Goal: Check status: Check status

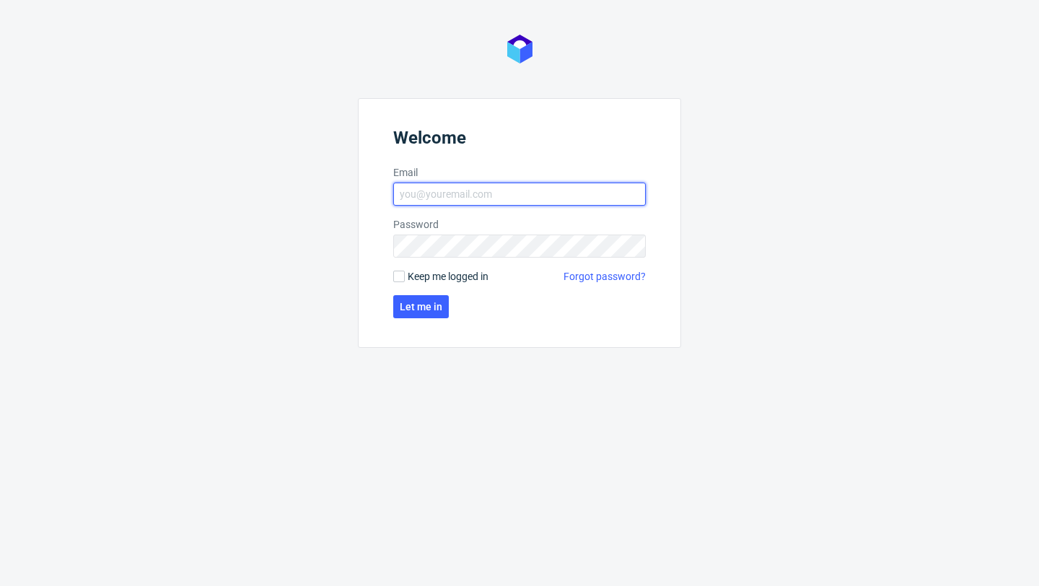
click at [452, 192] on input "Email" at bounding box center [519, 194] width 253 height 23
type input "zuzanna.jozefowicz@packhelp.com"
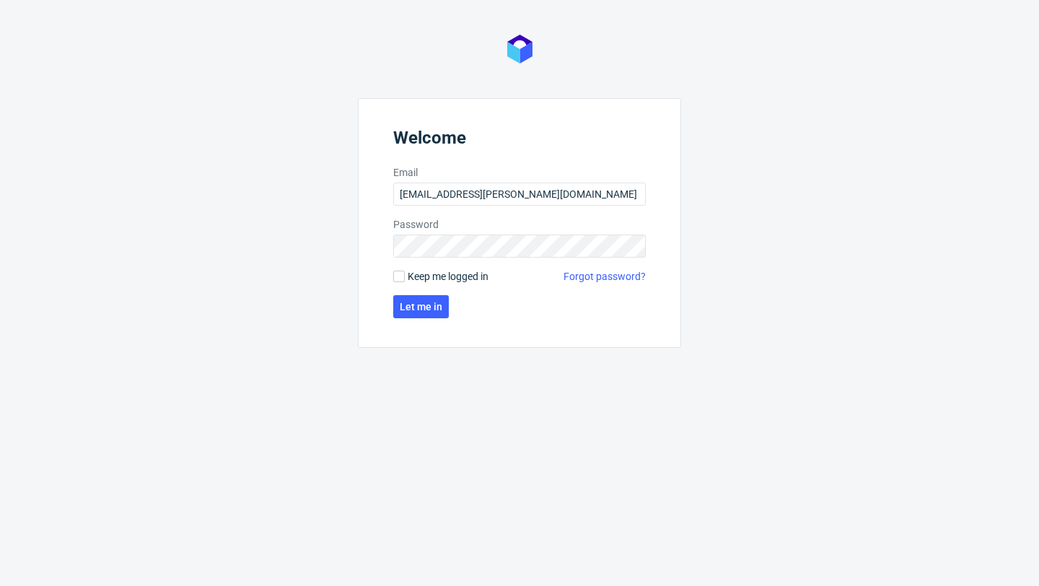
click at [464, 280] on span "Keep me logged in" at bounding box center [448, 276] width 81 height 14
click at [405, 280] on input "Keep me logged in" at bounding box center [399, 277] width 12 height 12
checkbox input "true"
click at [431, 298] on button "Let me in" at bounding box center [421, 306] width 56 height 23
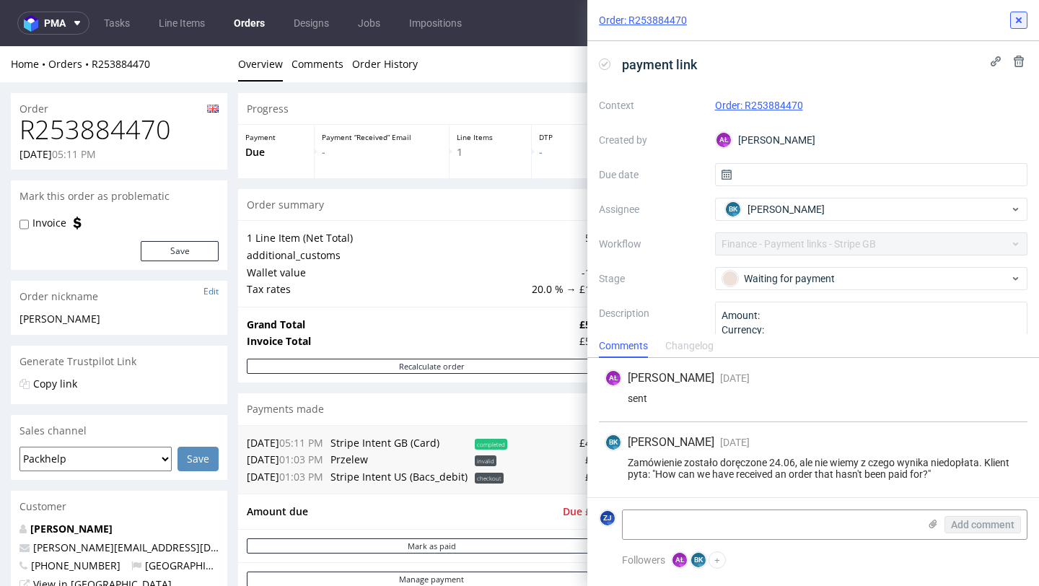
click at [1023, 20] on icon at bounding box center [1019, 20] width 12 height 12
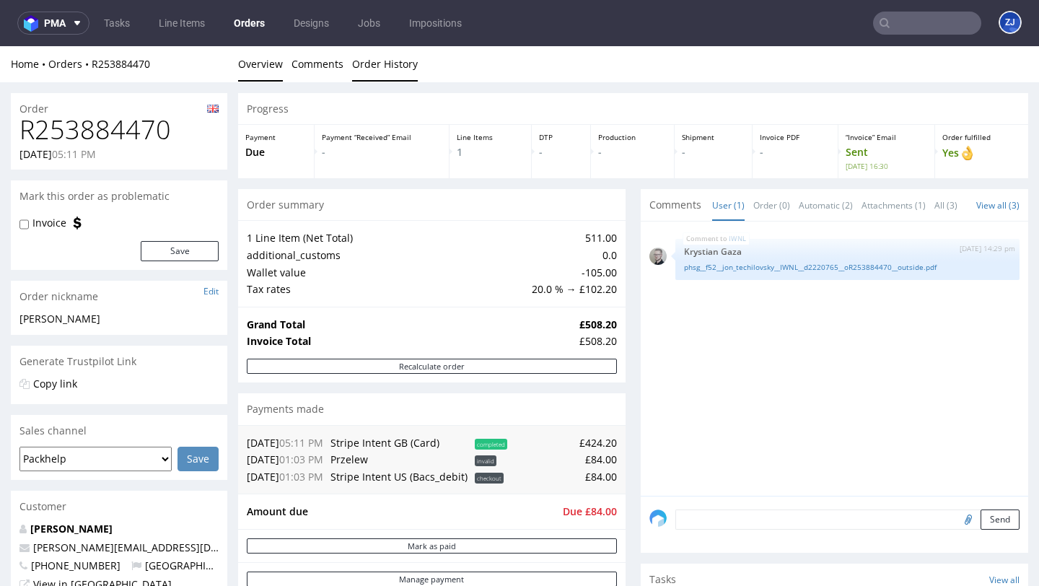
click at [363, 66] on link "Order History" at bounding box center [385, 63] width 66 height 35
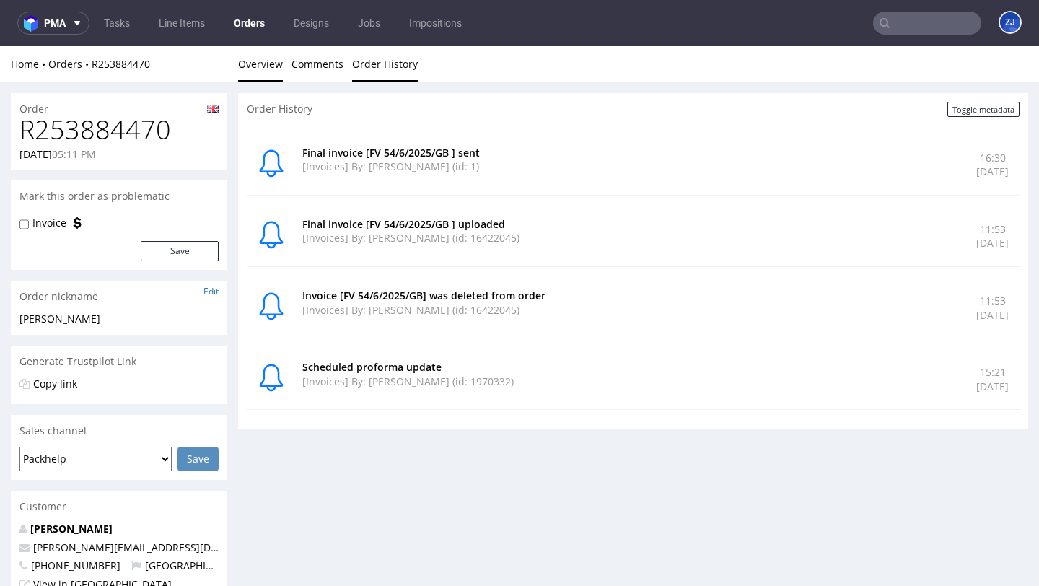
click at [273, 64] on link "Overview" at bounding box center [260, 63] width 45 height 35
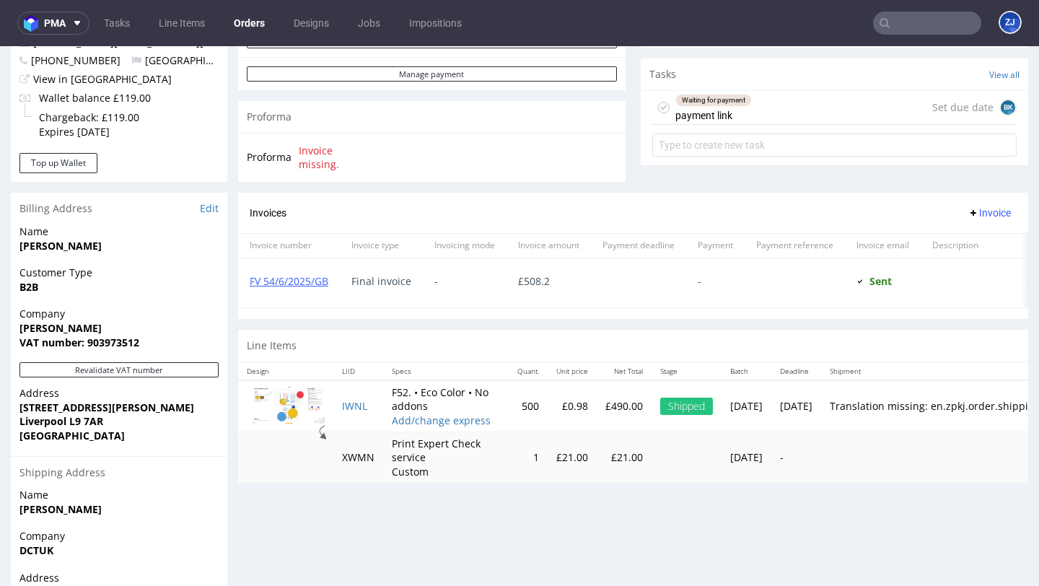
scroll to position [618, 0]
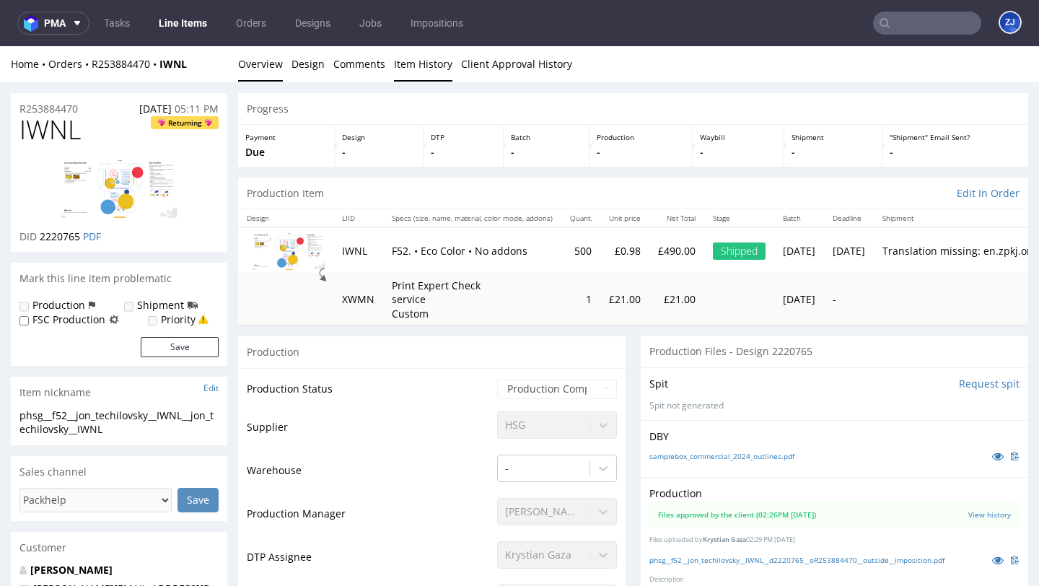
click at [426, 65] on link "Item History" at bounding box center [423, 63] width 58 height 35
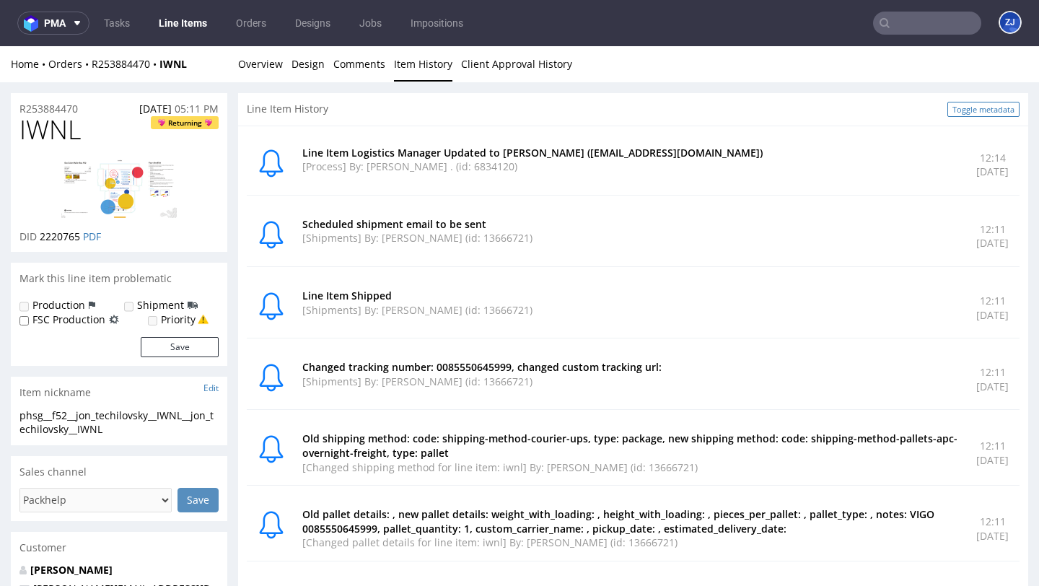
click at [973, 112] on link "Toggle metadata" at bounding box center [984, 109] width 72 height 15
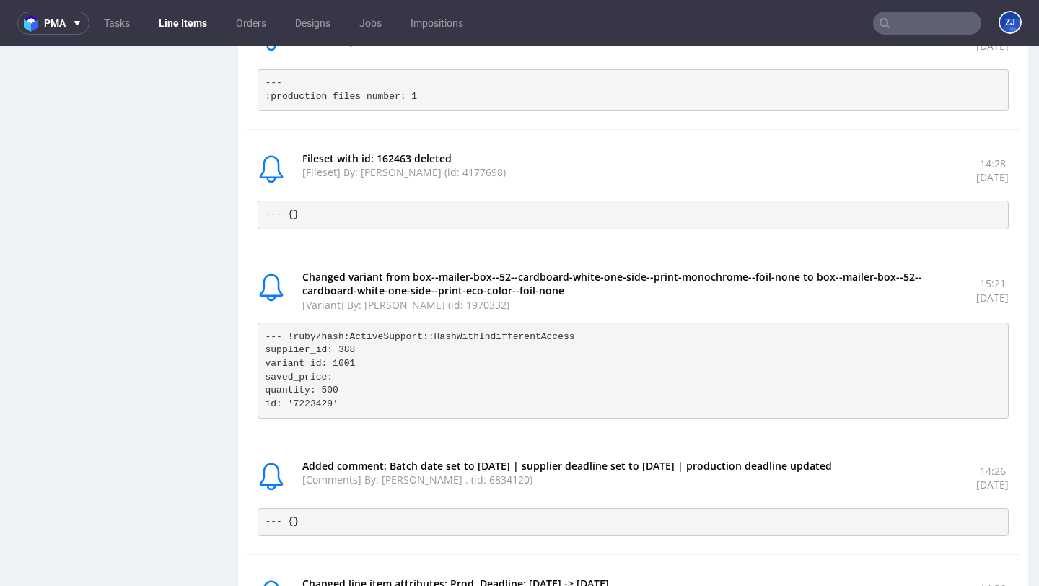
scroll to position [1805, 0]
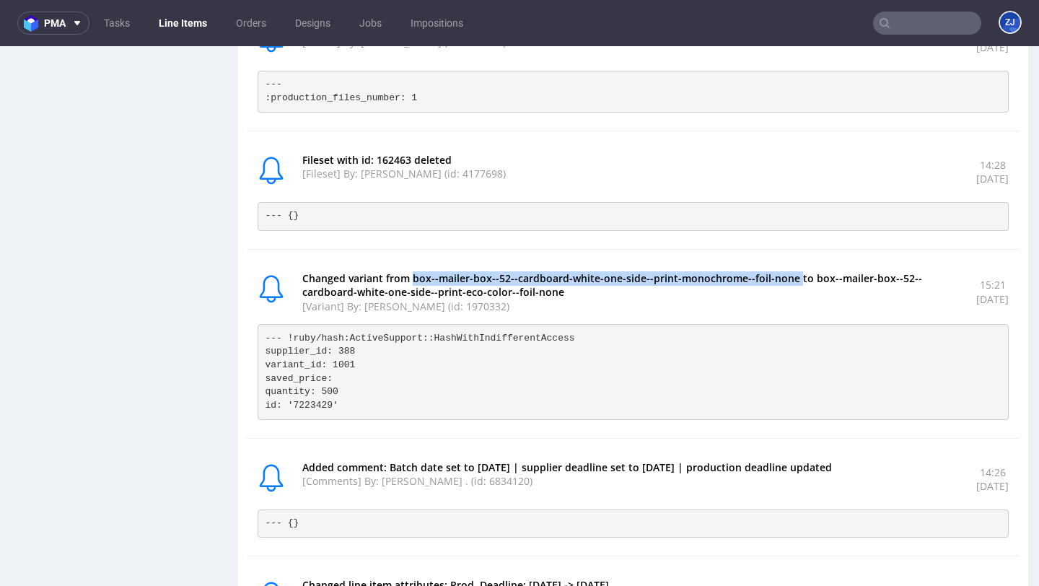
drag, startPoint x: 410, startPoint y: 280, endPoint x: 807, endPoint y: 274, distance: 397.0
click at [807, 274] on p "Changed variant from box--mailer-box--52--cardboard-white-one-side--print-monoc…" at bounding box center [630, 285] width 657 height 28
copy p "box--mailer-box--52--cardboard-white-one-side--print-monochrome--foil-none"
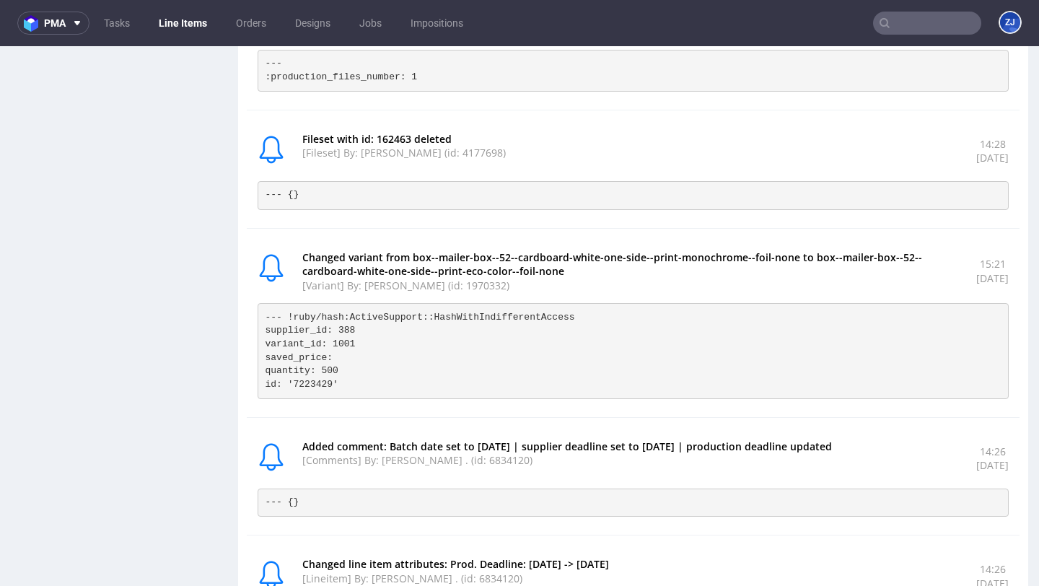
scroll to position [1839, 0]
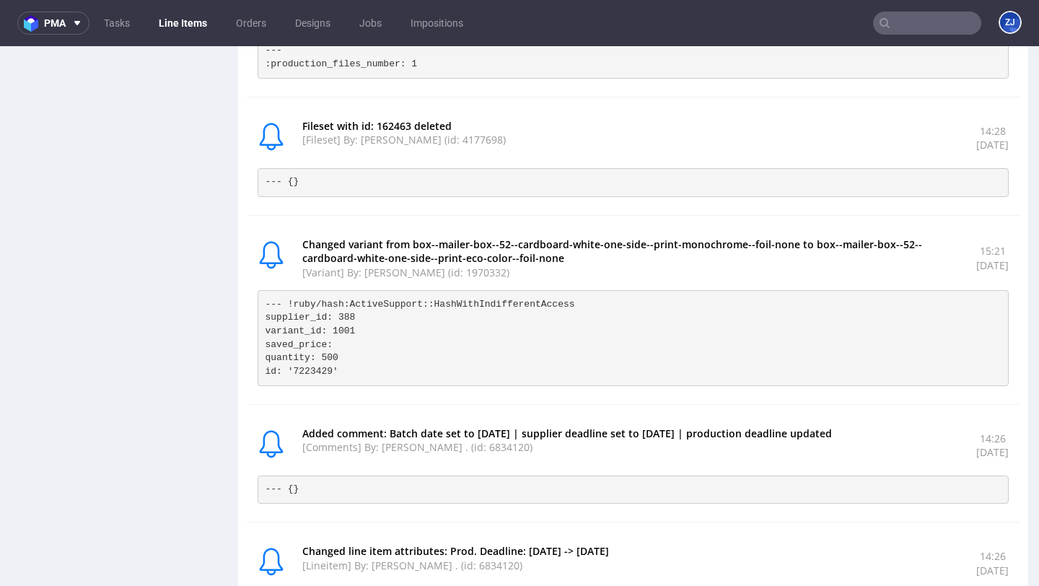
click at [776, 338] on pre "--- !ruby/hash:ActiveSupport::HashWithIndifferentAccess supplier_id: 388 varian…" at bounding box center [633, 337] width 751 height 95
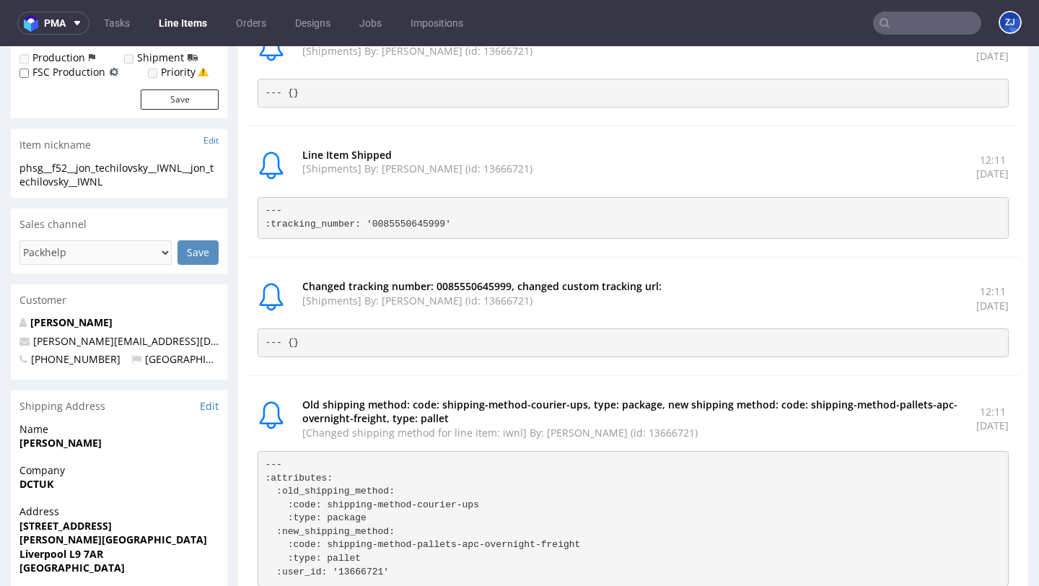
scroll to position [0, 0]
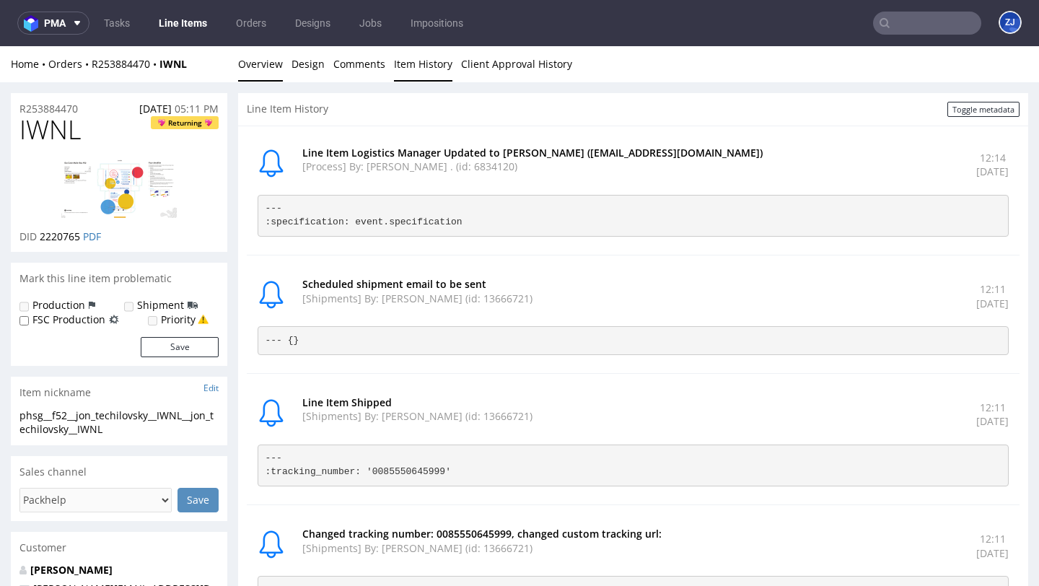
click at [269, 71] on link "Overview" at bounding box center [260, 63] width 45 height 35
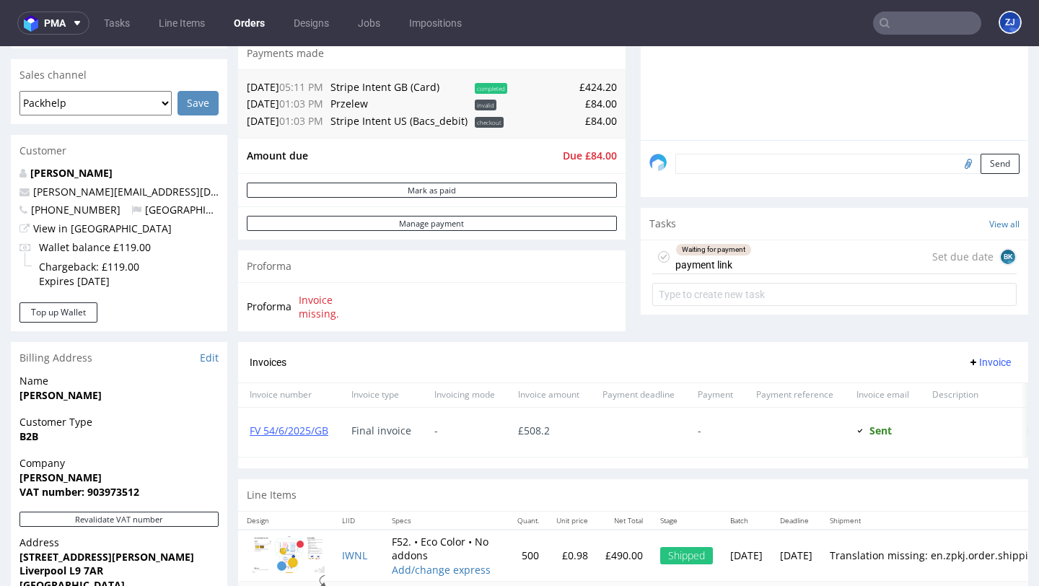
scroll to position [384, 0]
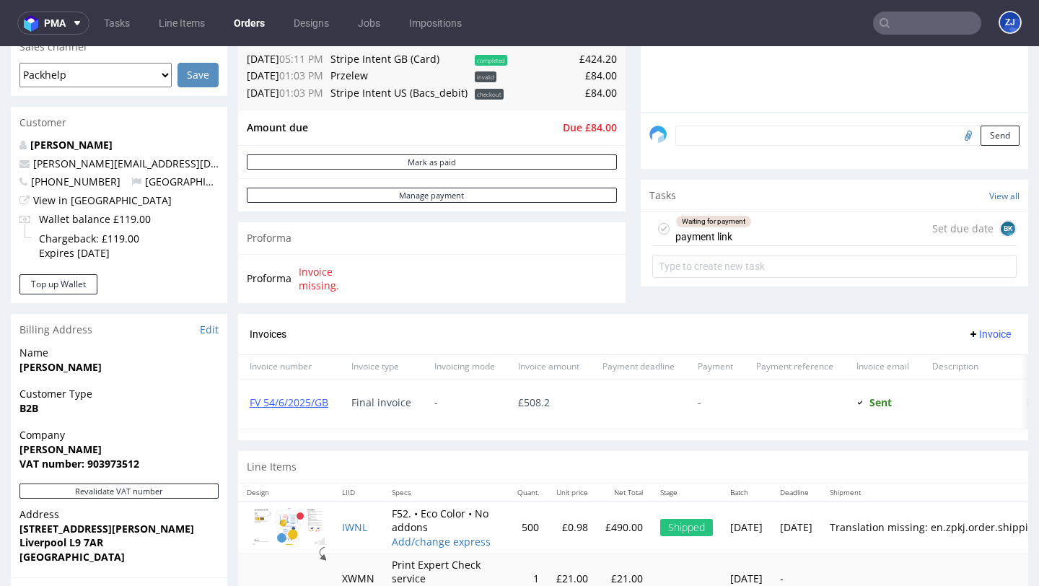
click at [774, 245] on div "Waiting for payment payment link Set due date BK" at bounding box center [834, 229] width 364 height 34
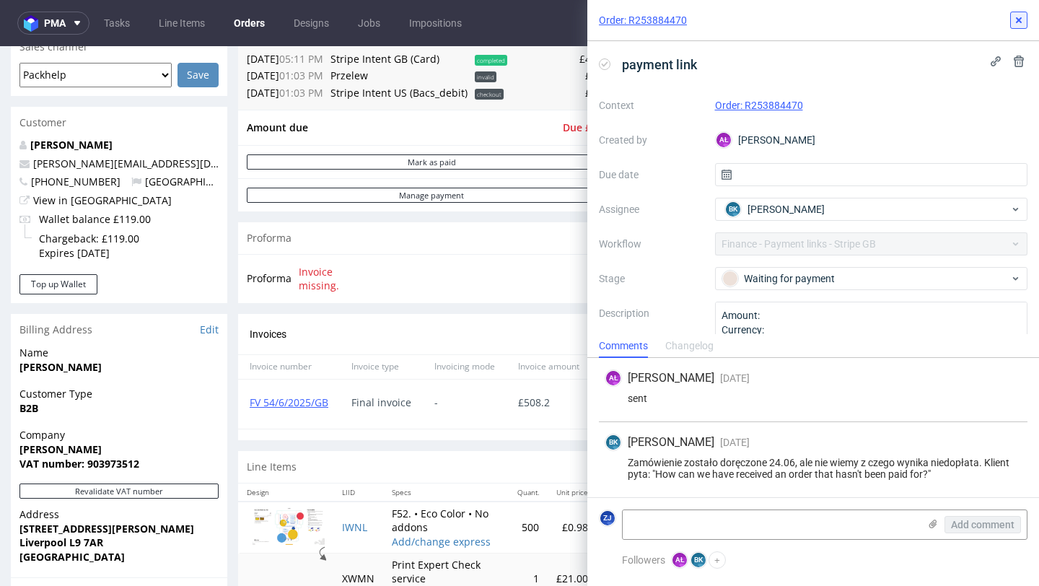
click at [1023, 16] on icon at bounding box center [1019, 20] width 12 height 12
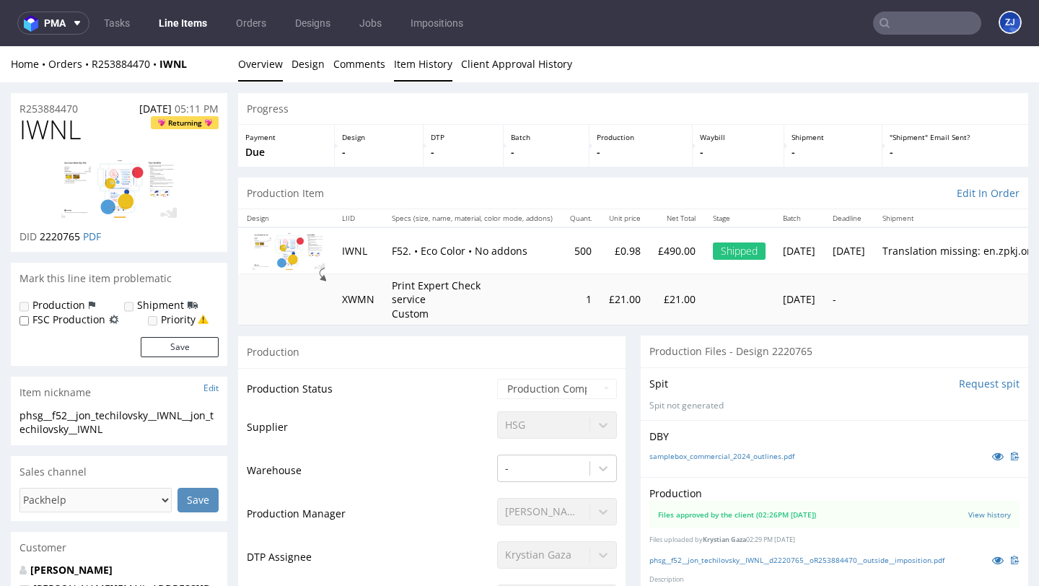
click at [424, 71] on link "Item History" at bounding box center [423, 63] width 58 height 35
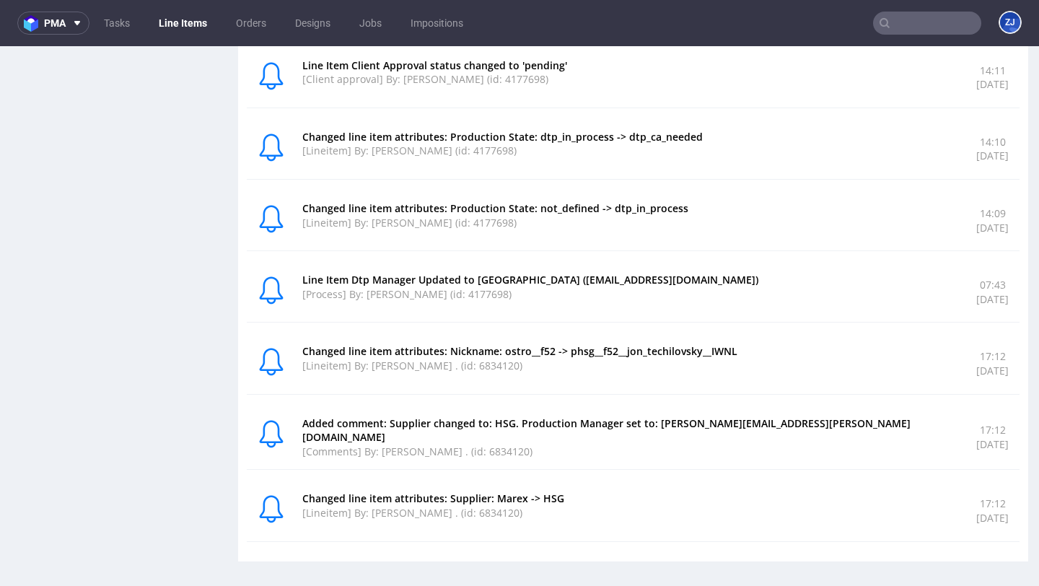
scroll to position [846, 0]
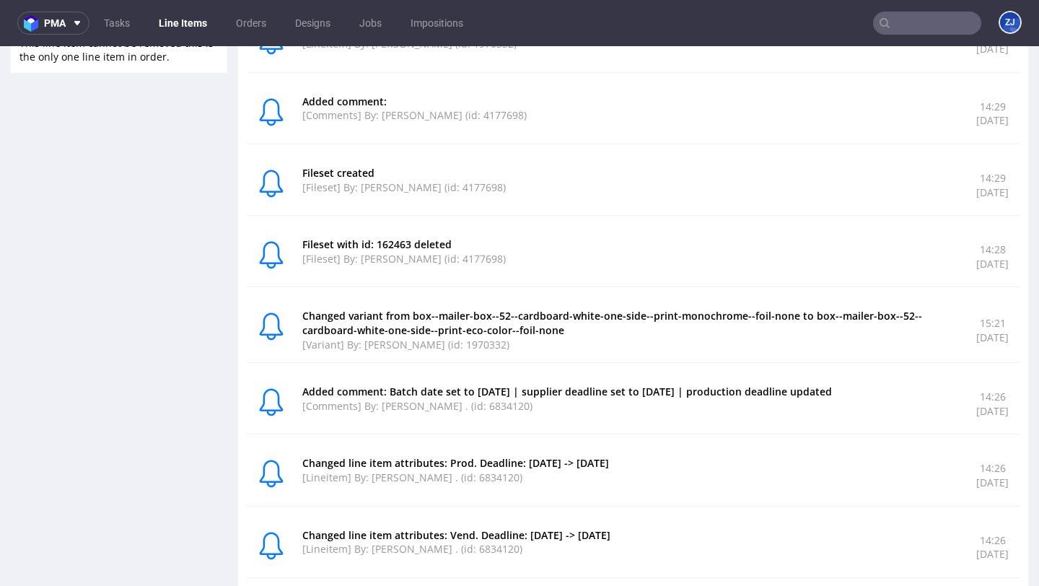
click at [514, 352] on div "Changed variant from box--mailer-box--52--cardboard-white-one-side--print-monoc…" at bounding box center [633, 330] width 773 height 65
click at [824, 331] on p "Changed variant from box--mailer-box--52--cardboard-white-one-side--print-monoc…" at bounding box center [630, 323] width 657 height 28
click at [432, 303] on div "Changed variant from box--mailer-box--52--cardboard-white-one-side--print-monoc…" at bounding box center [633, 330] width 773 height 65
click at [408, 328] on p "Changed variant from box--mailer-box--52--cardboard-white-one-side--print-monoc…" at bounding box center [630, 323] width 657 height 28
copy p "box--mailer-box--52--cardboard-white-one-side--print-monochrome--foil-none"
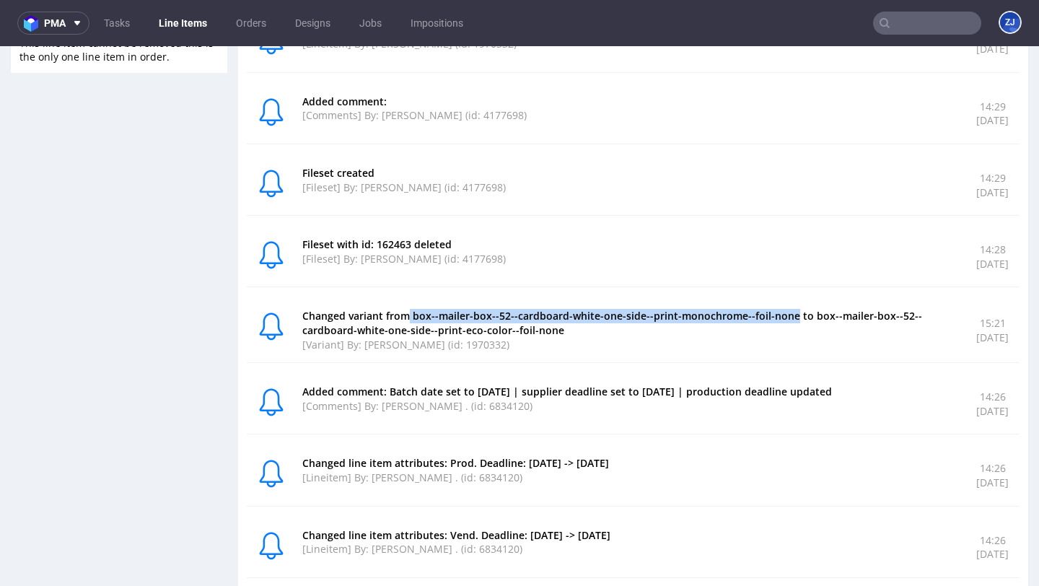
drag, startPoint x: 408, startPoint y: 317, endPoint x: 805, endPoint y: 313, distance: 396.2
click at [805, 313] on p "Changed variant from box--mailer-box--52--cardboard-white-one-side--print-monoc…" at bounding box center [630, 323] width 657 height 28
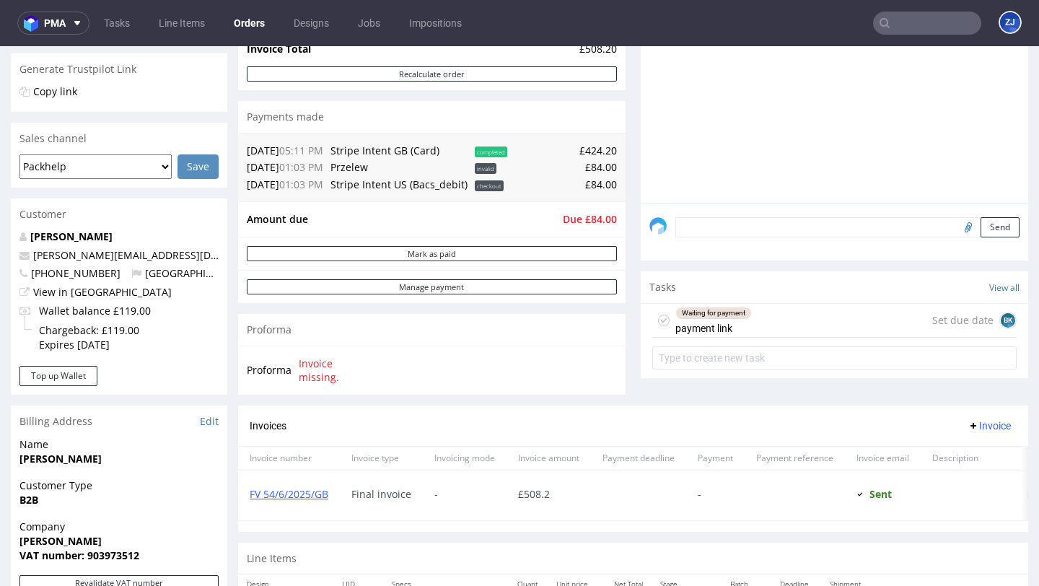
scroll to position [88, 0]
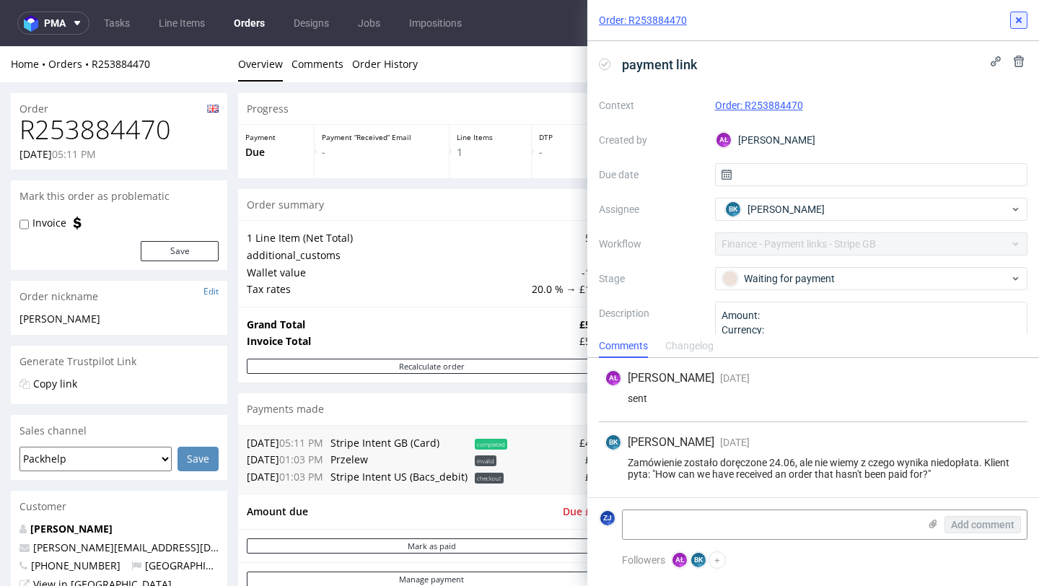
click at [1022, 25] on icon at bounding box center [1019, 20] width 12 height 12
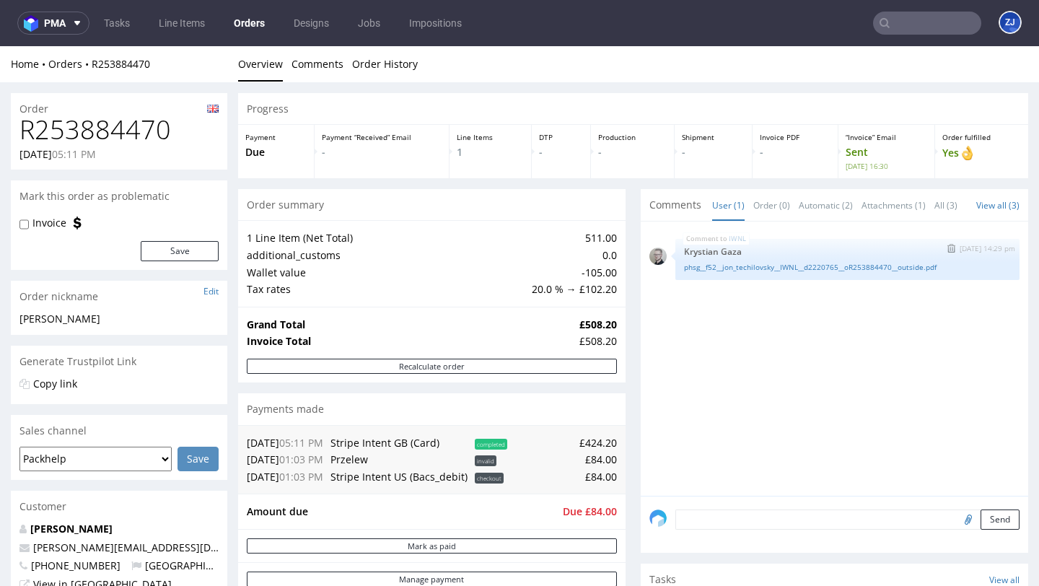
scroll to position [491, 0]
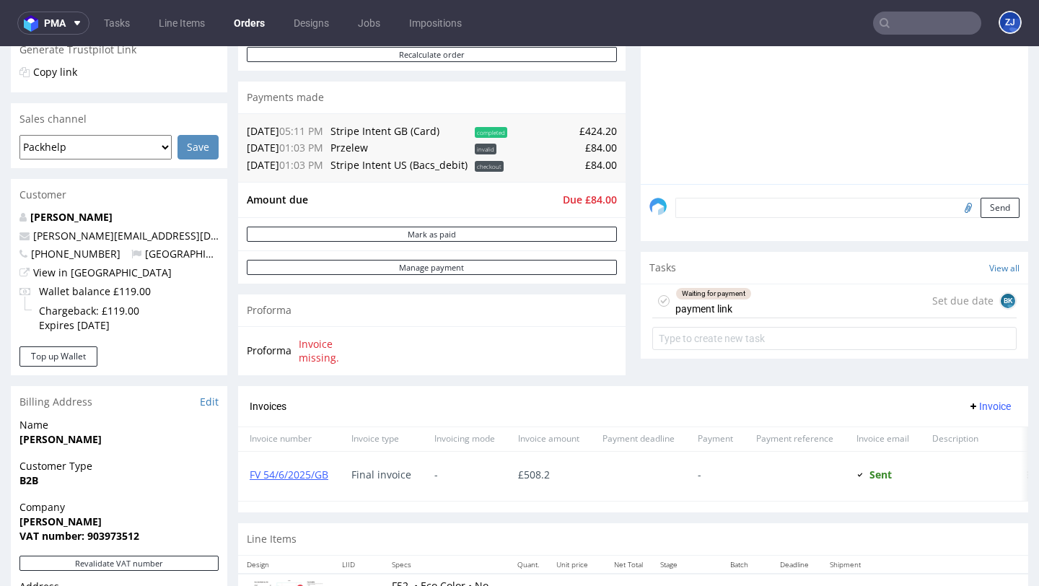
scroll to position [457, 0]
